Goal: Task Accomplishment & Management: Manage account settings

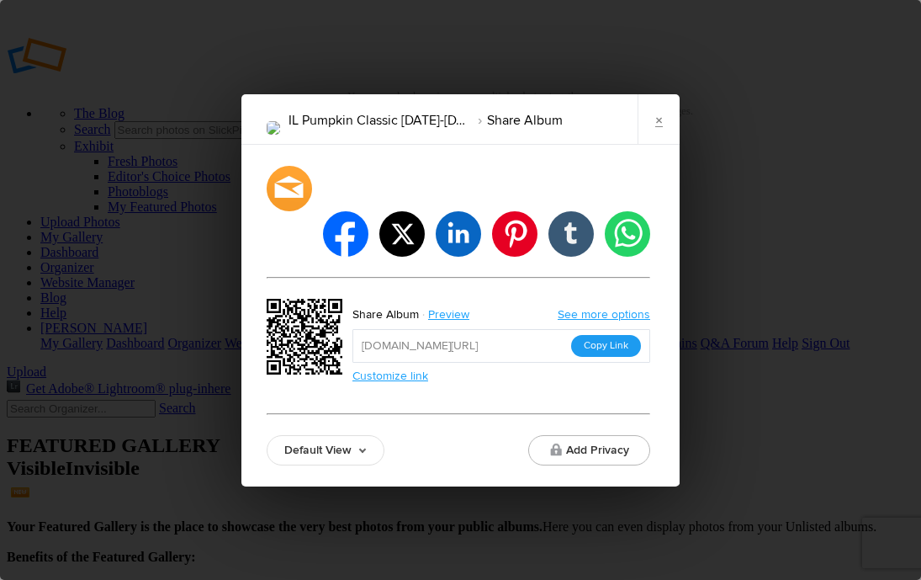
click at [606, 335] on button "Copy Link" at bounding box center [606, 346] width 70 height 22
click at [672, 144] on link "×" at bounding box center [659, 119] width 42 height 50
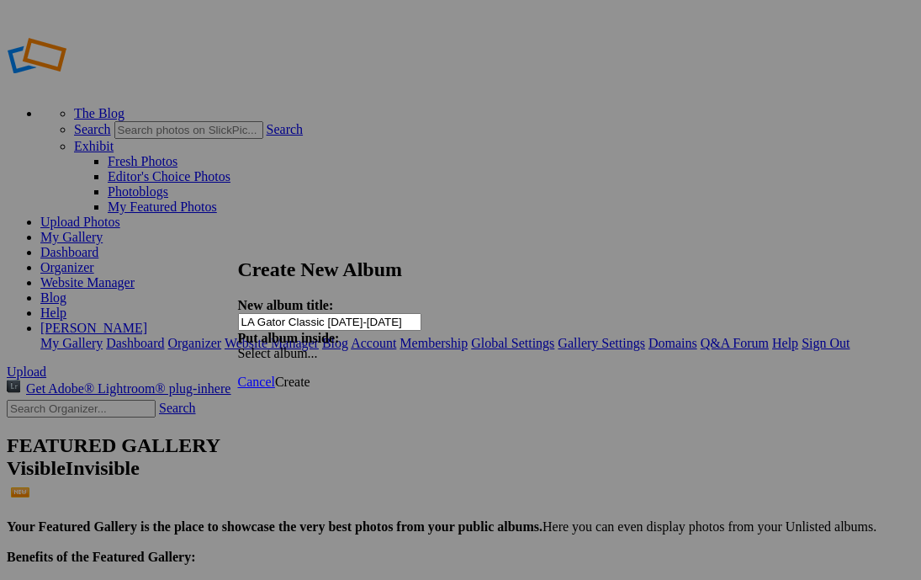
type input "LA Gator Classic [DATE]-[DATE]"
click at [310, 374] on span "Create" at bounding box center [292, 381] width 35 height 14
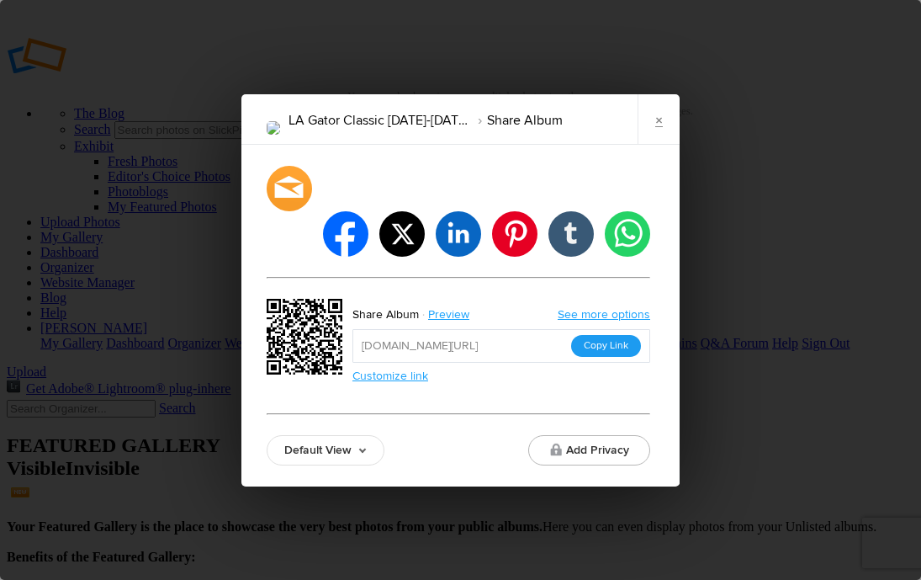
click at [613, 335] on button "Copy Link" at bounding box center [606, 346] width 70 height 22
click at [653, 137] on link "×" at bounding box center [659, 119] width 42 height 50
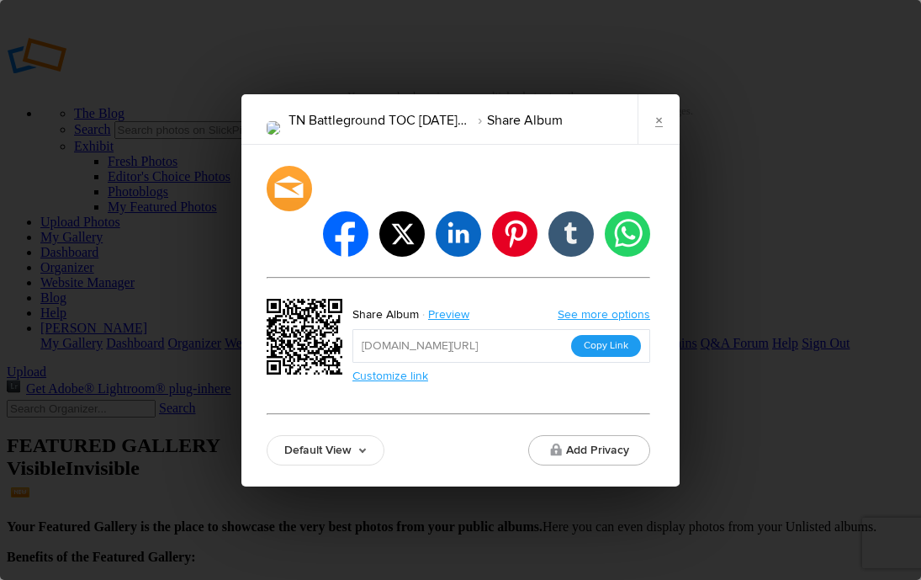
click at [590, 335] on button "Copy Link" at bounding box center [606, 346] width 70 height 22
click at [664, 132] on link "×" at bounding box center [659, 119] width 42 height 50
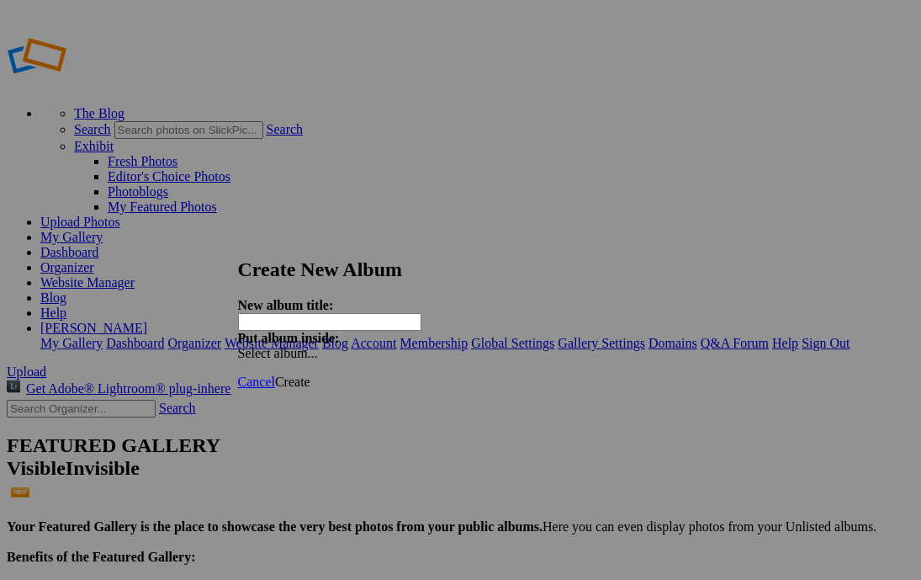
paste input "MI Autumn Classic [DATE]-[DATE]"
type input "MI Autumn Classic [DATE]-[DATE]"
click at [310, 374] on span "Create" at bounding box center [292, 381] width 35 height 14
